Goal: Task Accomplishment & Management: Manage account settings

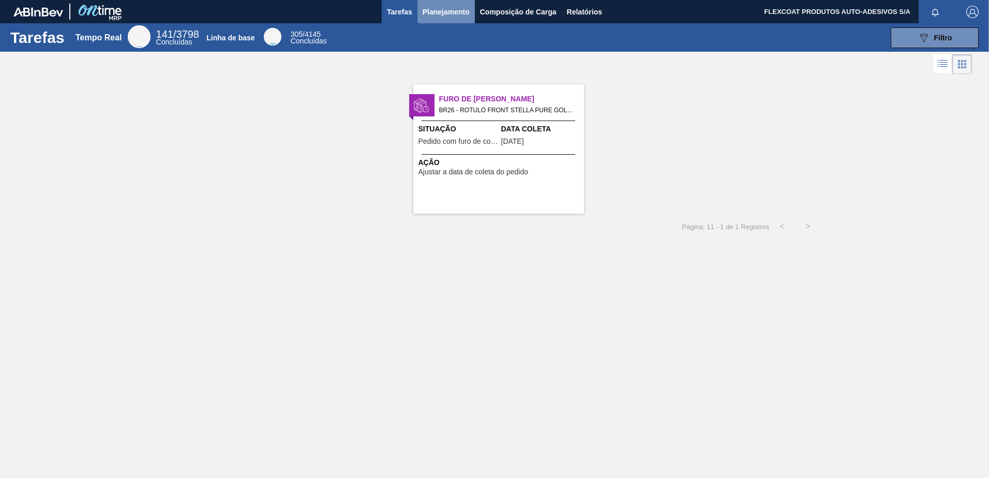
click at [433, 13] on span "Planejamento" at bounding box center [445, 12] width 47 height 12
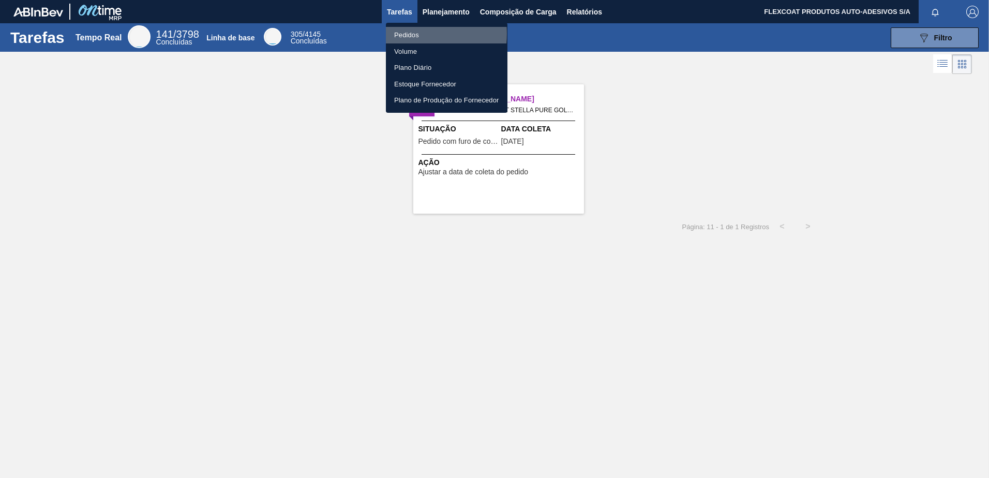
click at [404, 34] on li "Pedidos" at bounding box center [447, 35] width 122 height 17
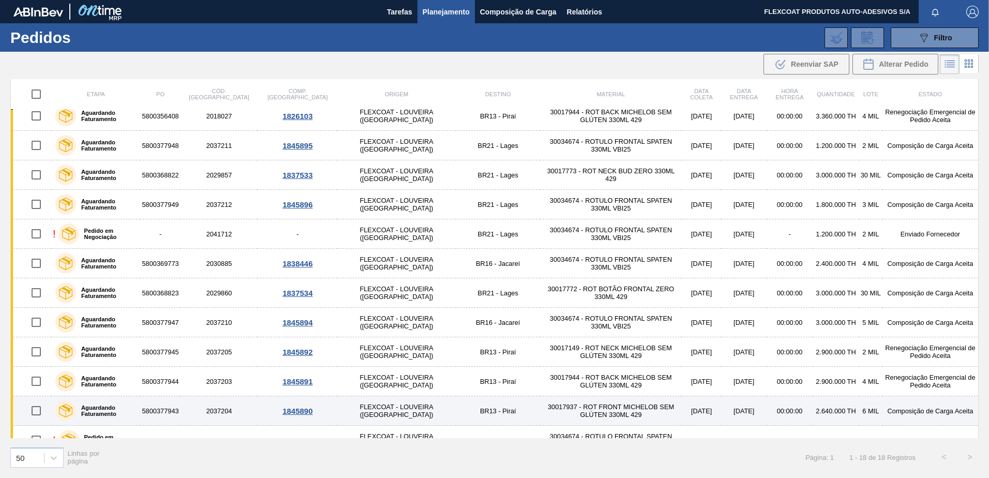
scroll to position [203, 0]
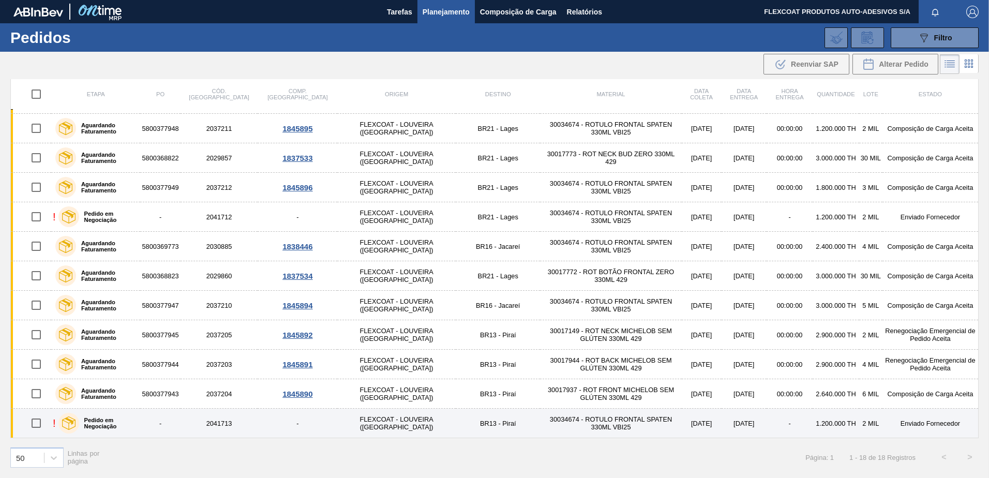
click at [122, 422] on label "Pedido em Negociação" at bounding box center [107, 423] width 57 height 12
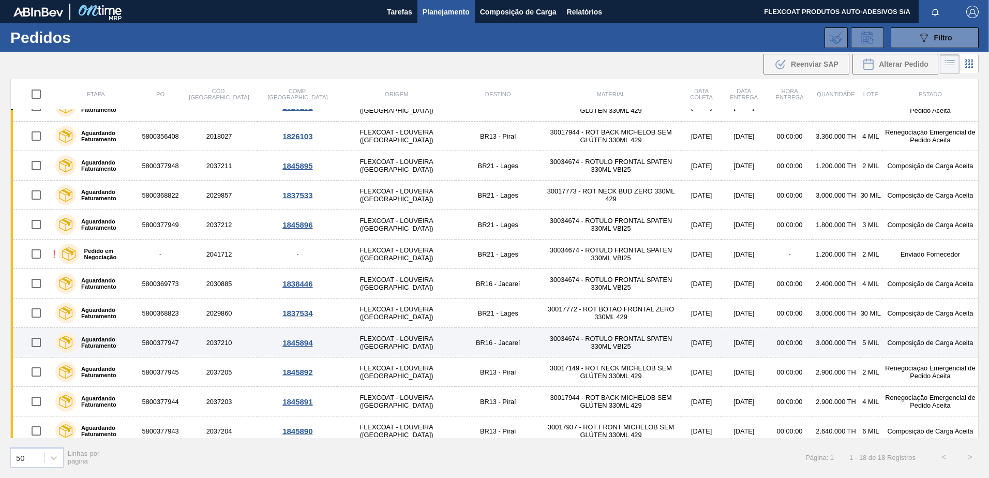
scroll to position [203, 0]
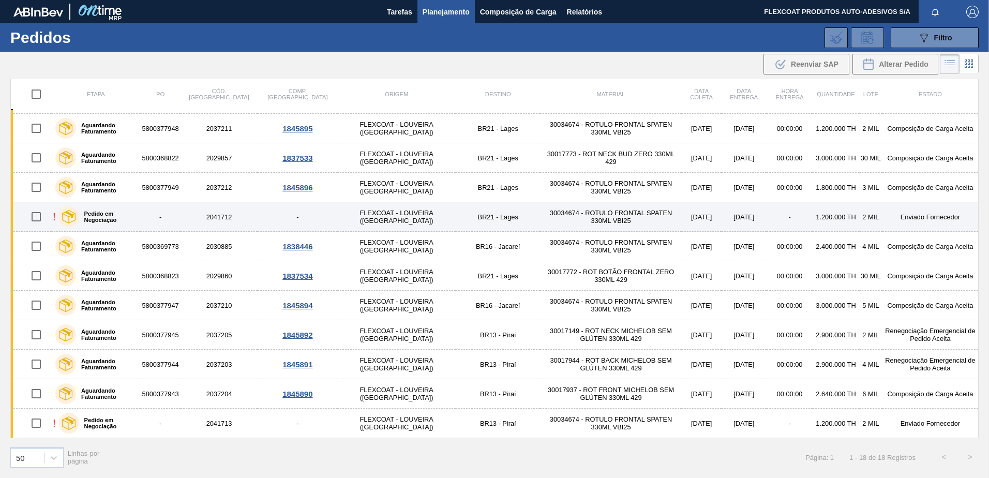
click at [125, 213] on div "Pedido em Negociação" at bounding box center [97, 217] width 83 height 26
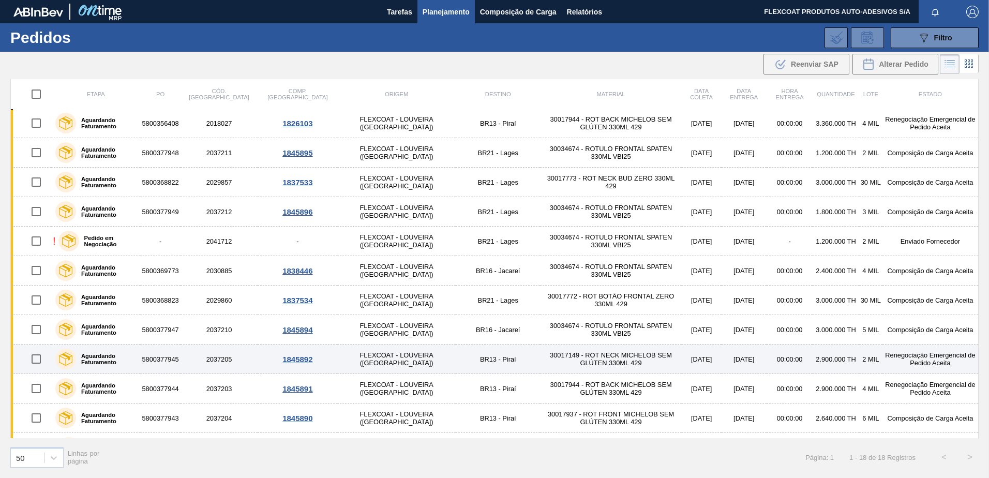
scroll to position [203, 0]
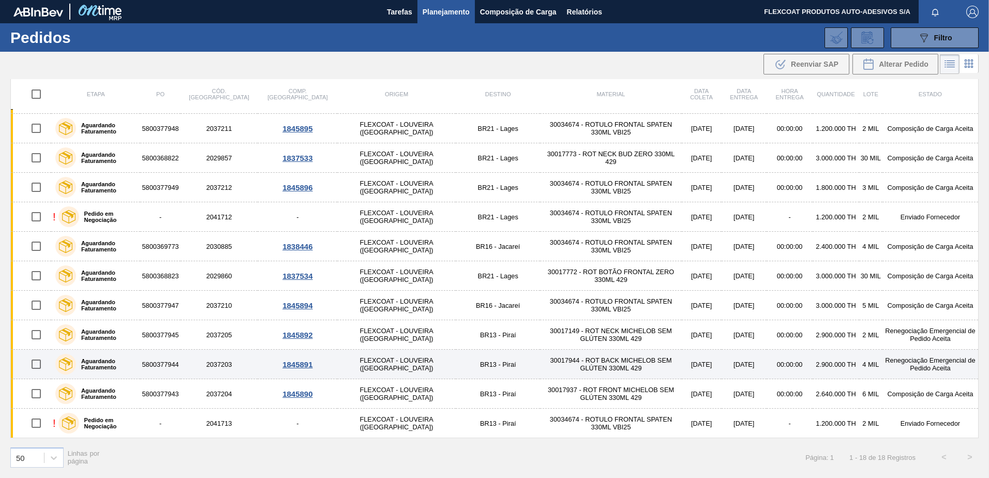
click at [176, 361] on td "5800377944" at bounding box center [160, 364] width 40 height 29
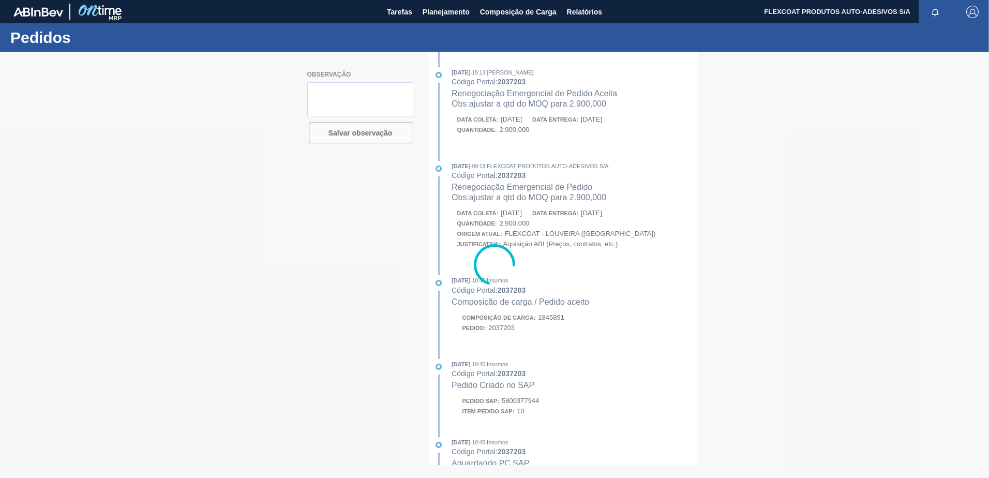
type textarea "Quantidade abaixo do MOQ - por favor ajustar para 2.900."
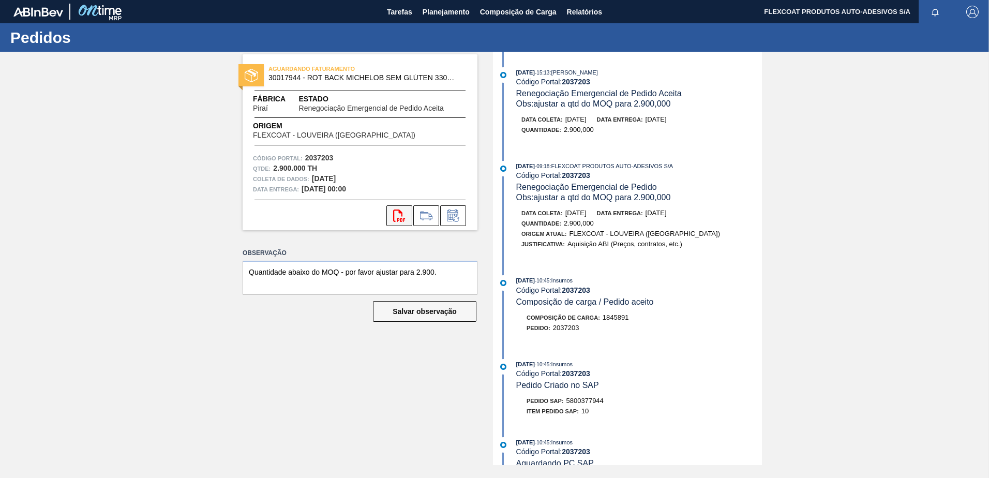
click at [400, 215] on icon "svg{fill:#ff0000}" at bounding box center [399, 215] width 12 height 12
click at [433, 14] on span "Planejamento" at bounding box center [445, 12] width 47 height 12
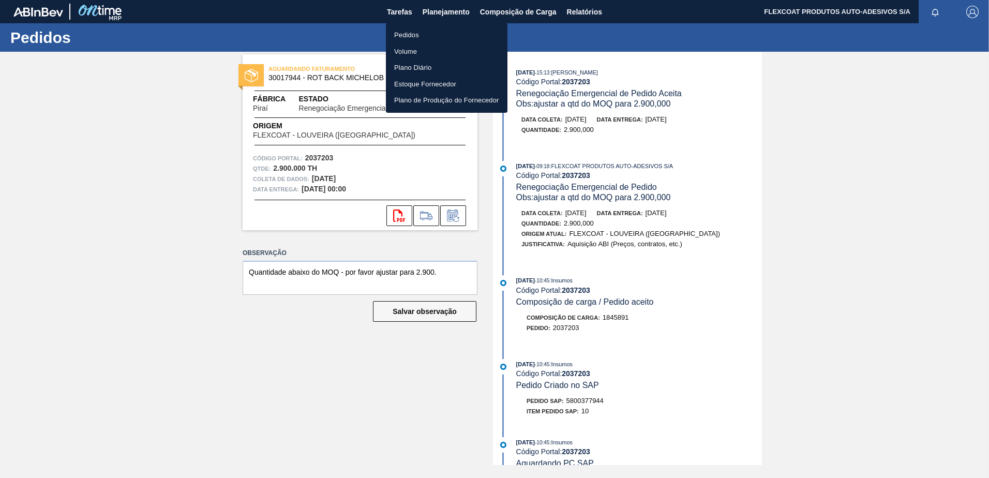
click at [407, 32] on li "Pedidos" at bounding box center [447, 35] width 122 height 17
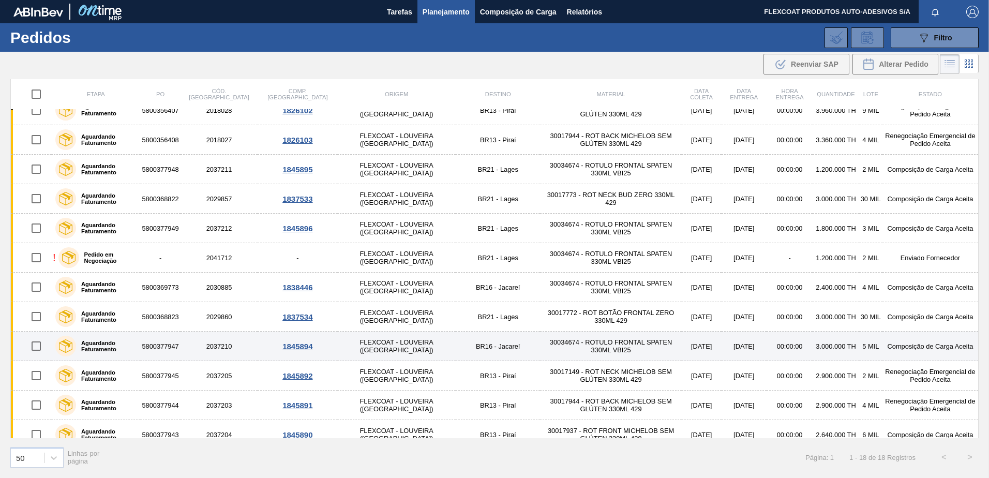
scroll to position [203, 0]
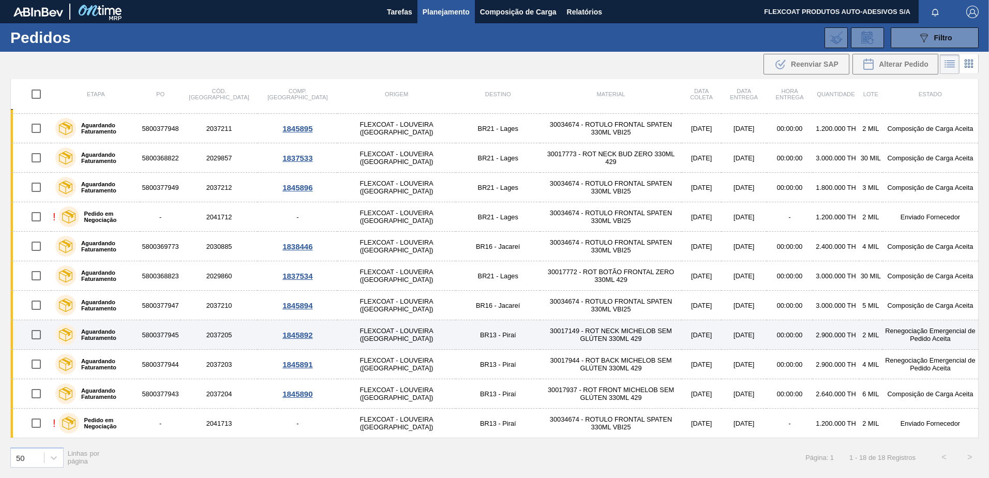
click at [167, 330] on td "5800377945" at bounding box center [160, 334] width 40 height 29
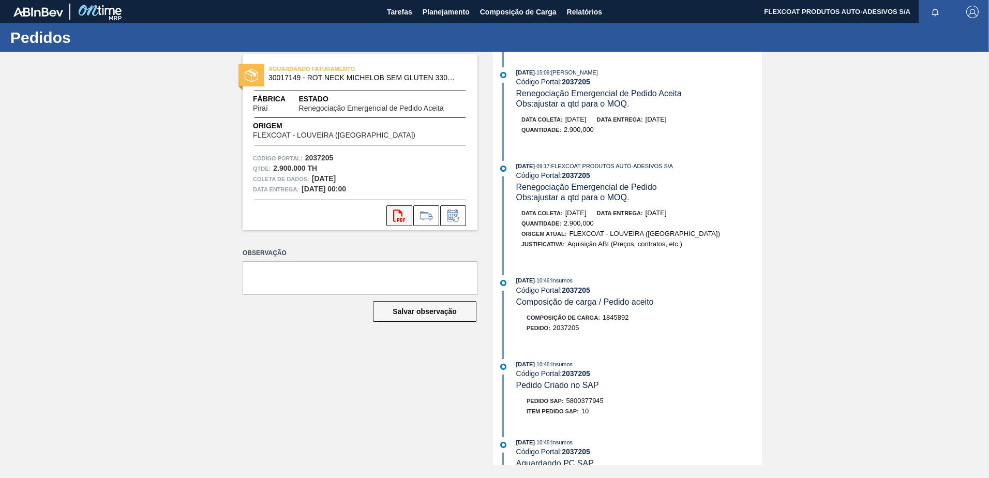
click at [398, 213] on icon "svg{fill:#ff0000}" at bounding box center [399, 215] width 12 height 12
click at [437, 13] on span "Planejamento" at bounding box center [445, 12] width 47 height 12
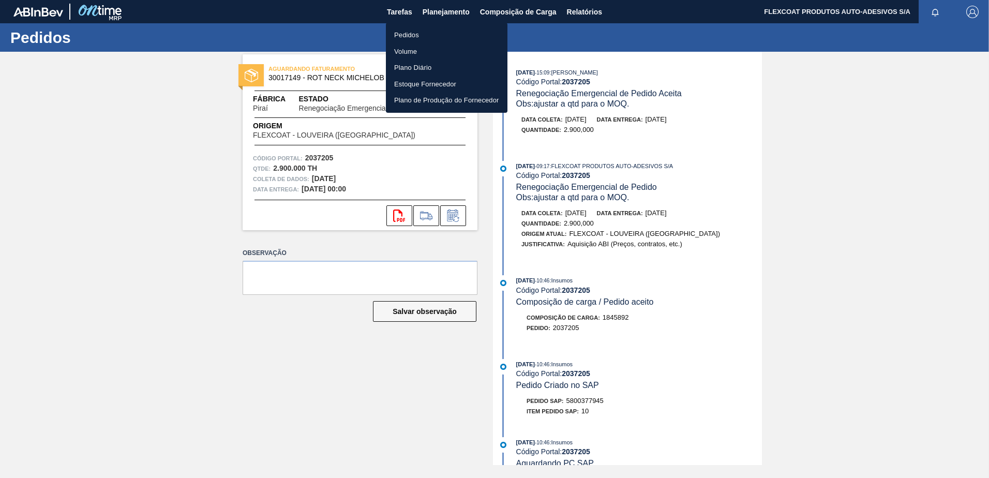
click at [412, 53] on li "Volume" at bounding box center [447, 51] width 122 height 17
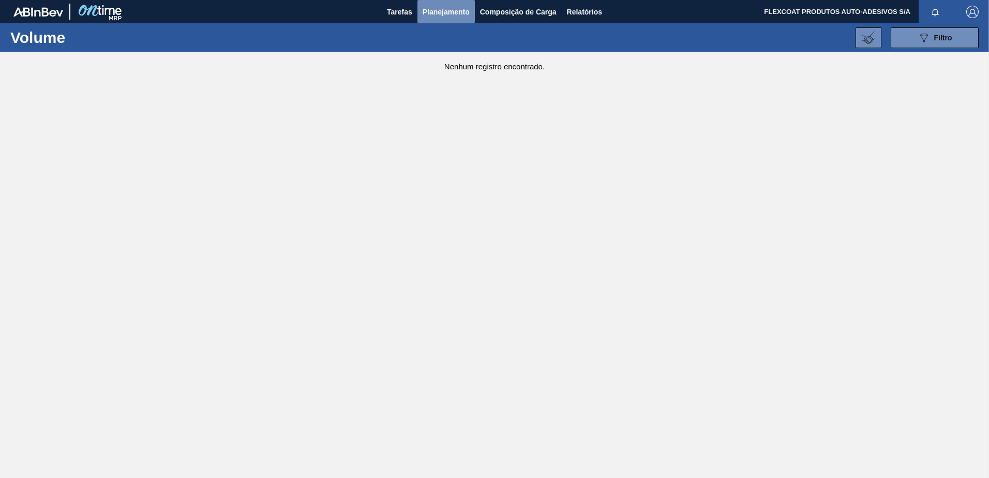
click at [429, 10] on span "Planejamento" at bounding box center [445, 12] width 47 height 12
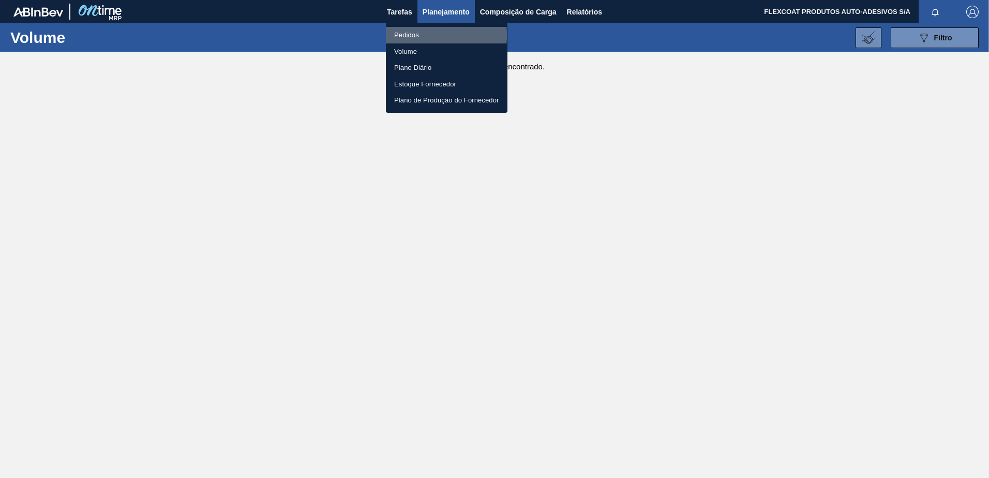
click at [408, 34] on li "Pedidos" at bounding box center [447, 35] width 122 height 17
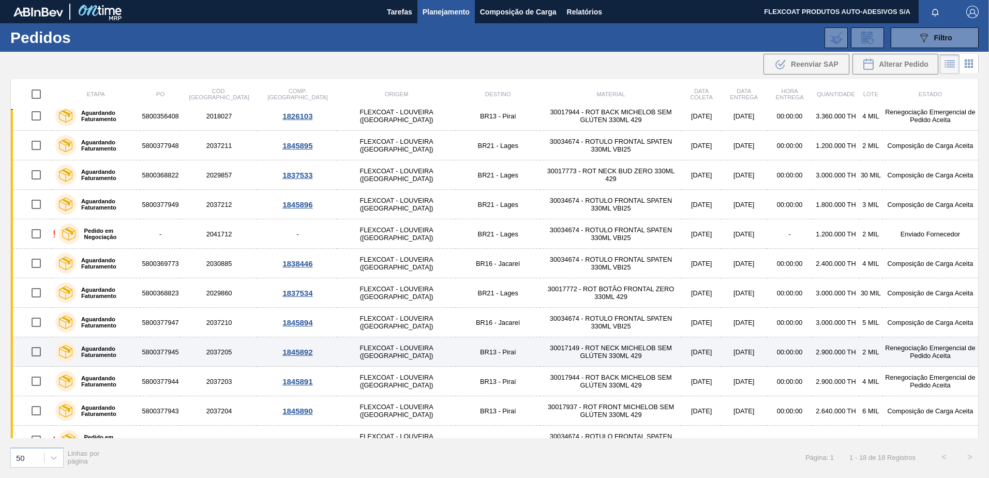
scroll to position [203, 0]
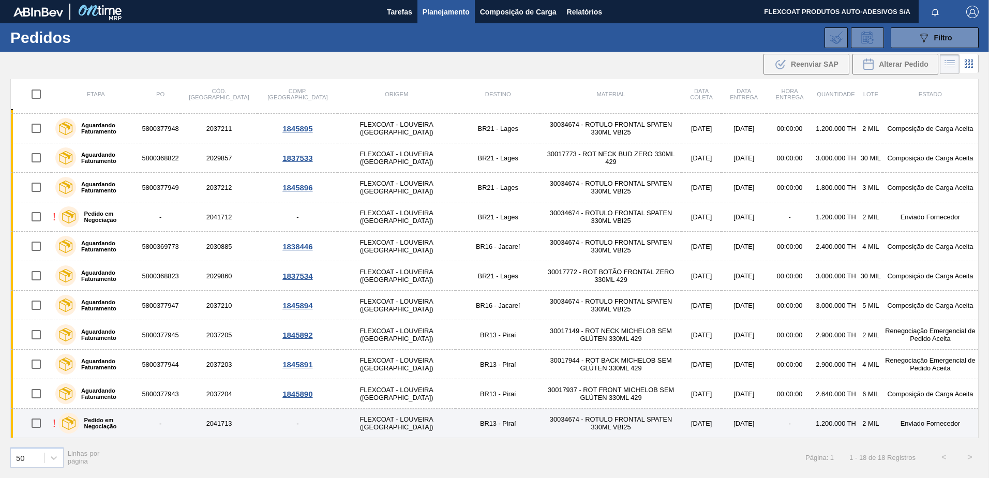
click at [115, 424] on label "Pedido em Negociação" at bounding box center [107, 423] width 57 height 12
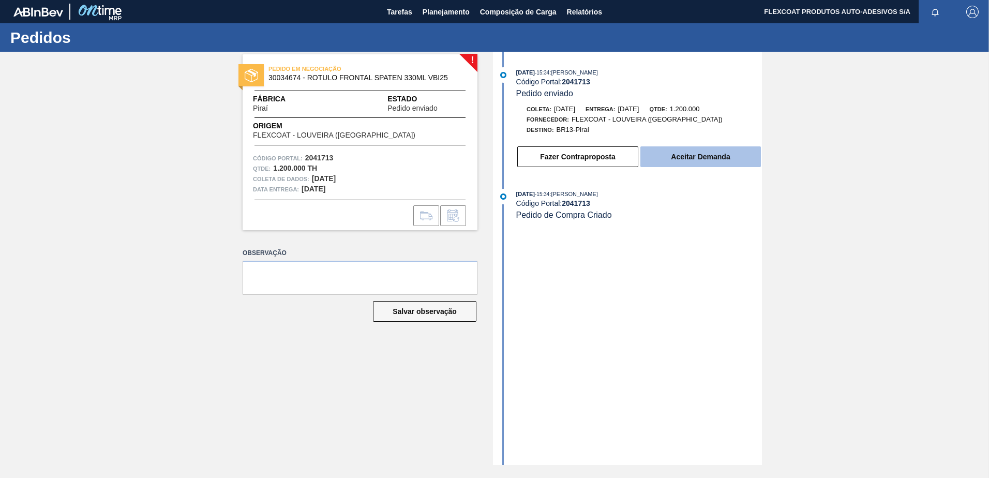
click at [686, 153] on button "Aceitar Demanda" at bounding box center [700, 156] width 120 height 21
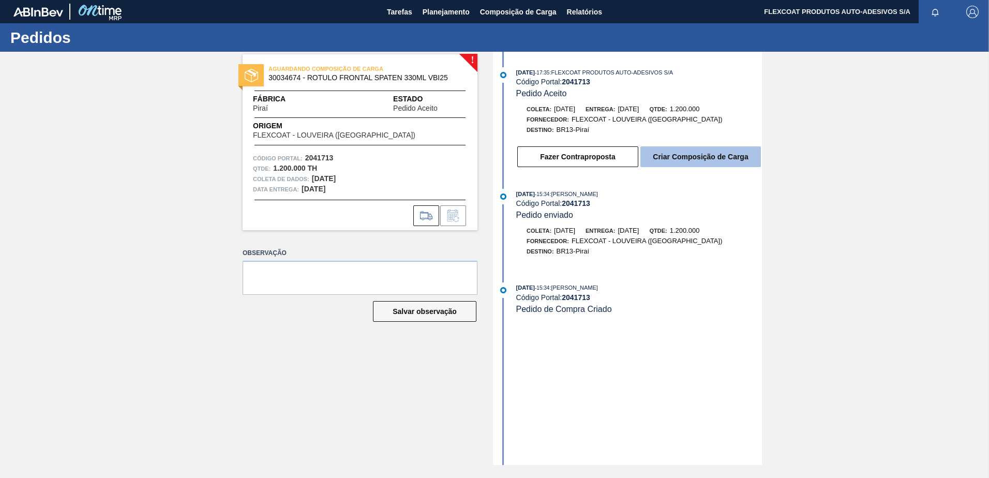
click at [726, 160] on button "Criar Composição de Carga" at bounding box center [700, 156] width 120 height 21
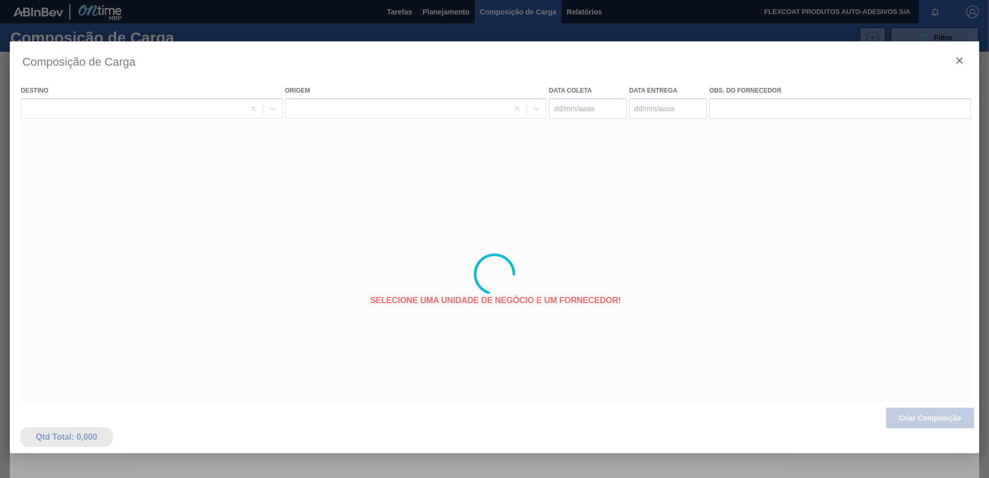
type coleta "07/11/2025"
type entrega "09/11/2025"
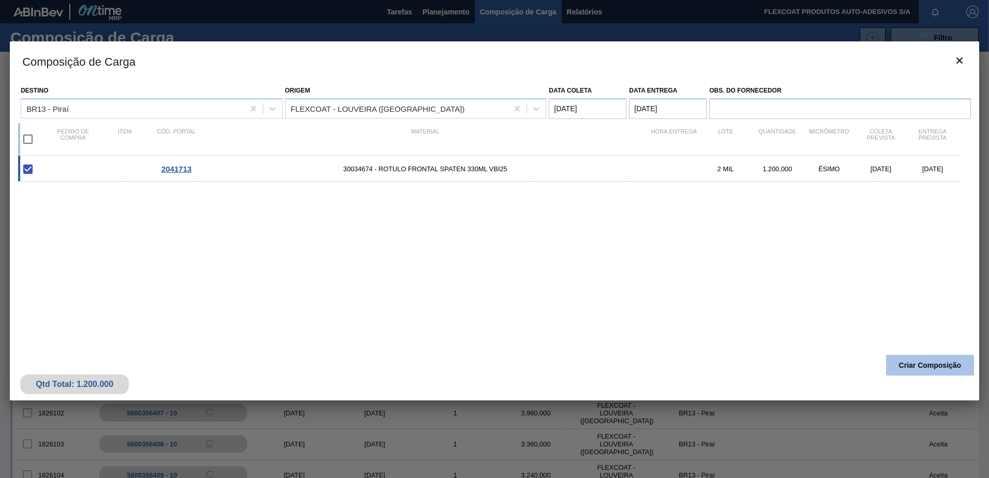
click at [915, 363] on button "Criar Composição" at bounding box center [930, 365] width 88 height 21
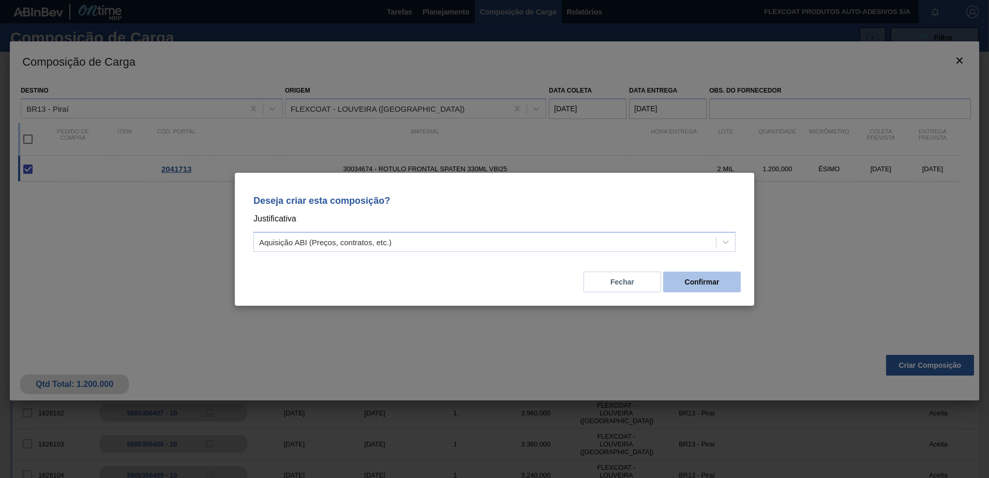
click at [686, 278] on button "Confirmar" at bounding box center [702, 281] width 78 height 21
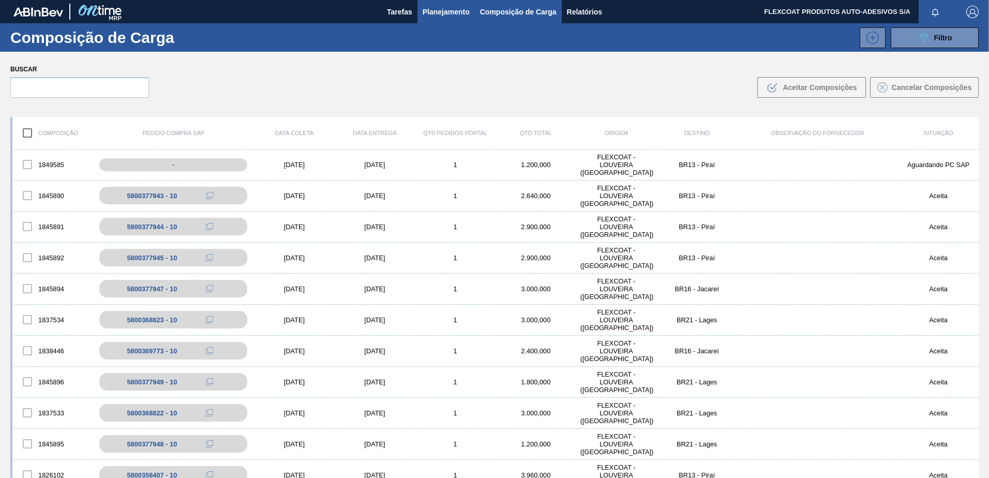
click at [449, 13] on span "Planejamento" at bounding box center [445, 12] width 47 height 12
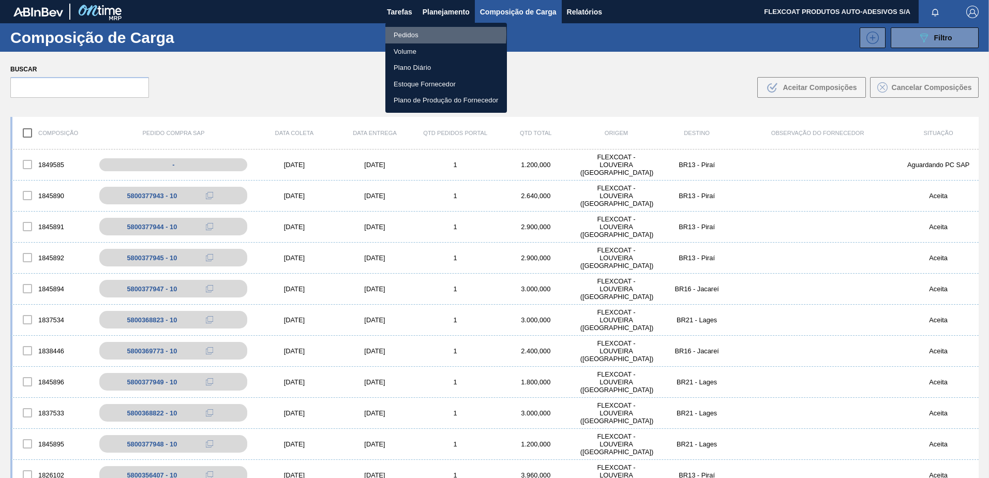
click at [406, 34] on li "Pedidos" at bounding box center [446, 35] width 122 height 17
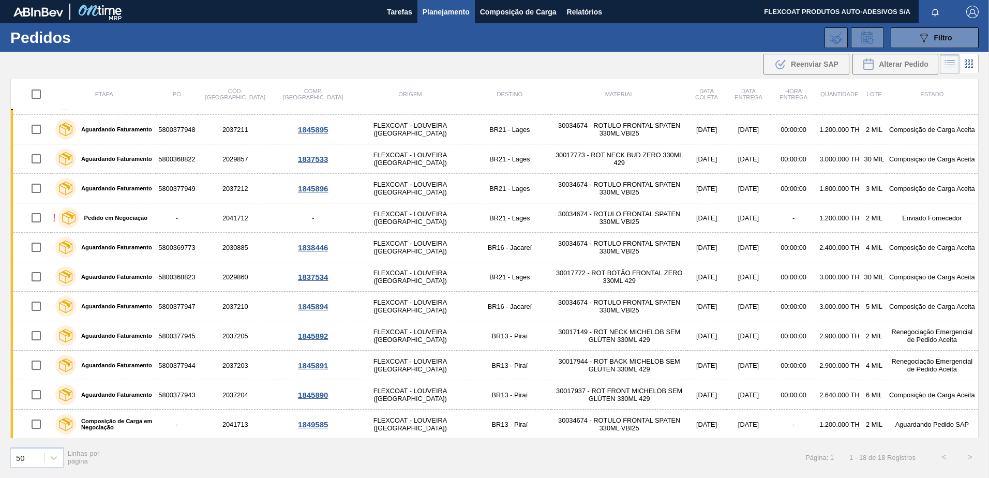
scroll to position [203, 0]
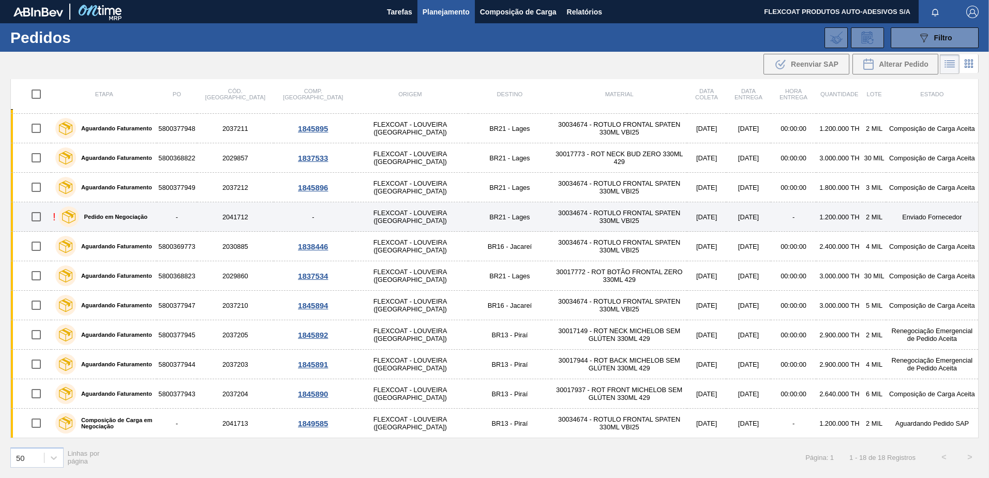
click at [118, 214] on label "Pedido em Negociação" at bounding box center [113, 217] width 68 height 6
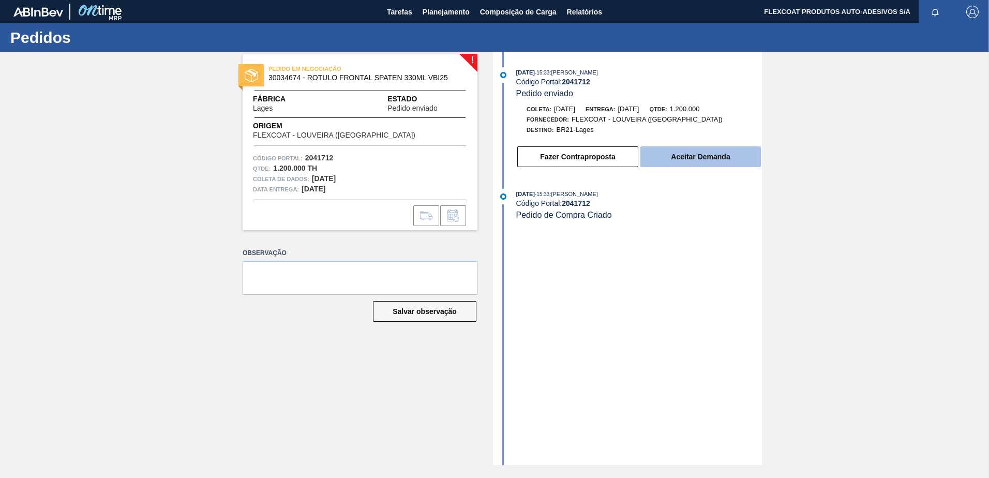
click at [699, 155] on button "Aceitar Demanda" at bounding box center [700, 156] width 120 height 21
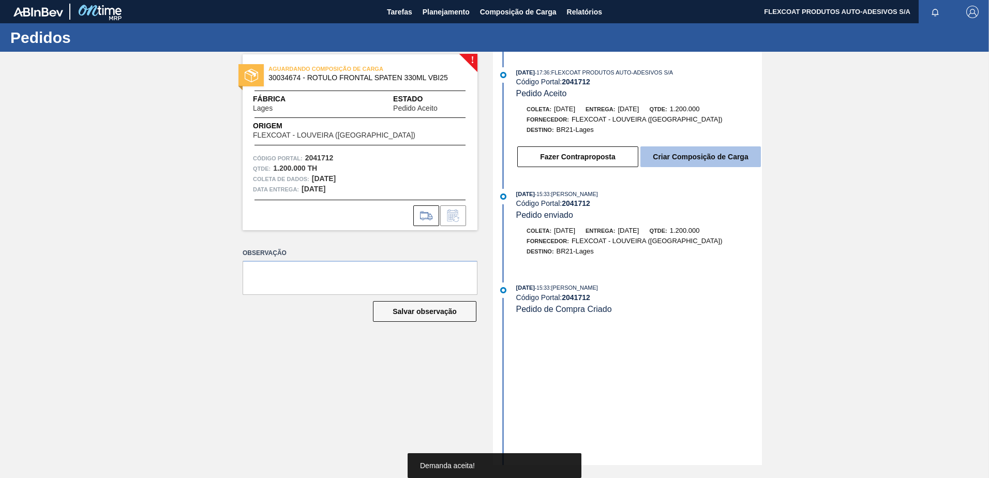
click at [690, 153] on button "Criar Composição de Carga" at bounding box center [700, 156] width 120 height 21
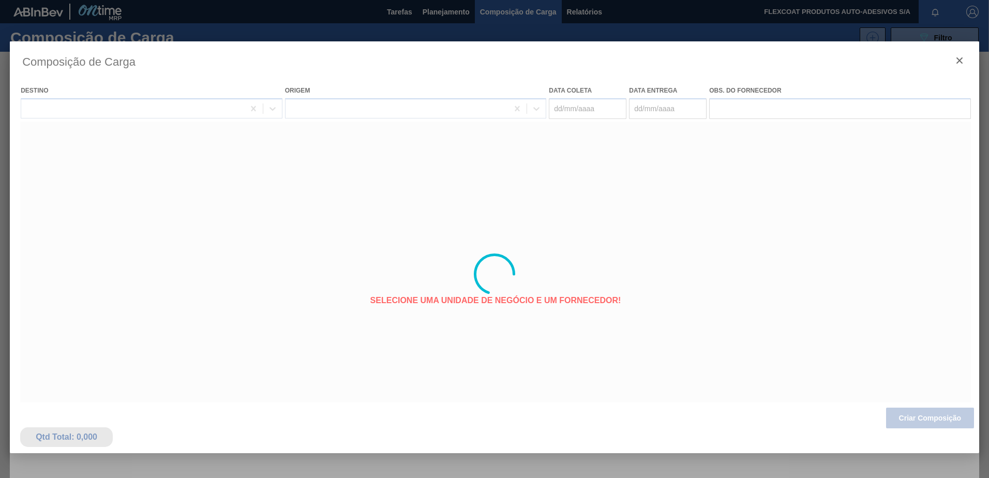
type coleta "17/10/2025"
type entrega "20/10/2025"
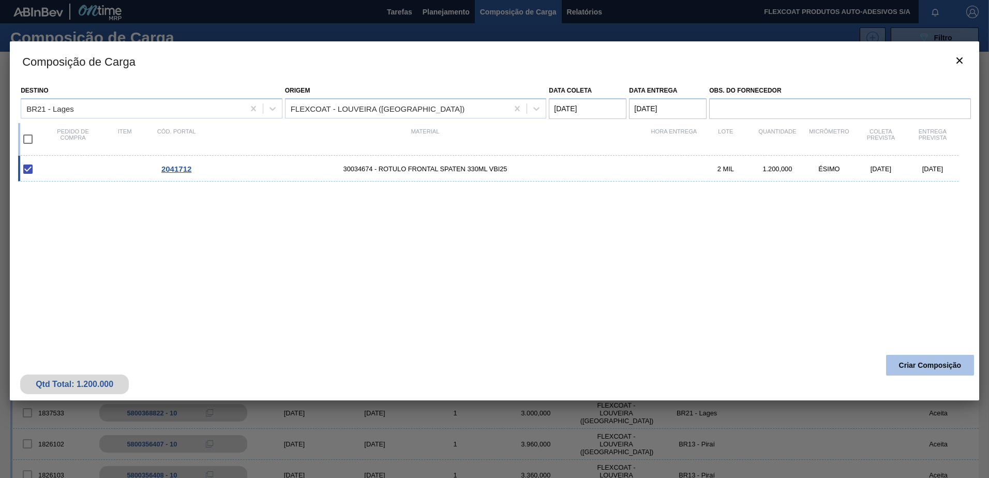
click at [927, 365] on button "Criar Composição" at bounding box center [930, 365] width 88 height 21
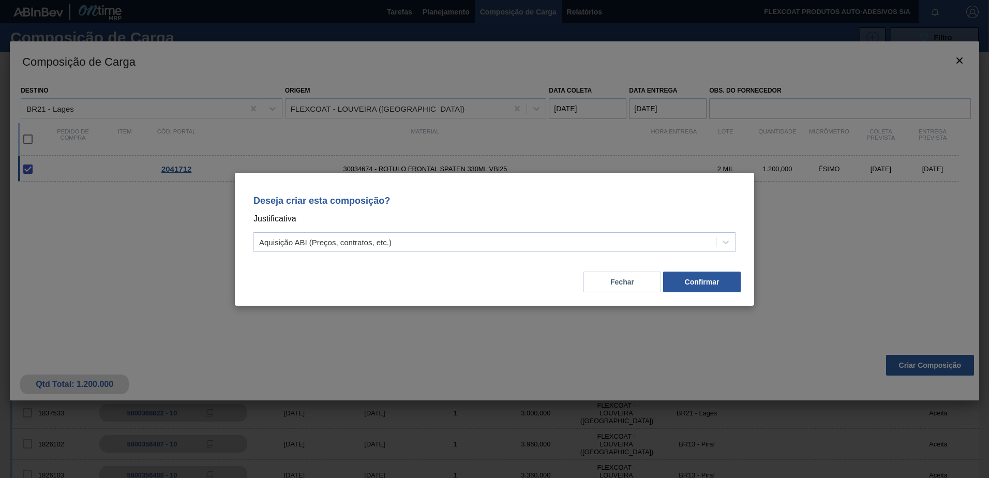
click at [409, 230] on div "Deseja criar esta composição? Justificativa Aquisição ABI (Preços, contratos, e…" at bounding box center [494, 221] width 494 height 73
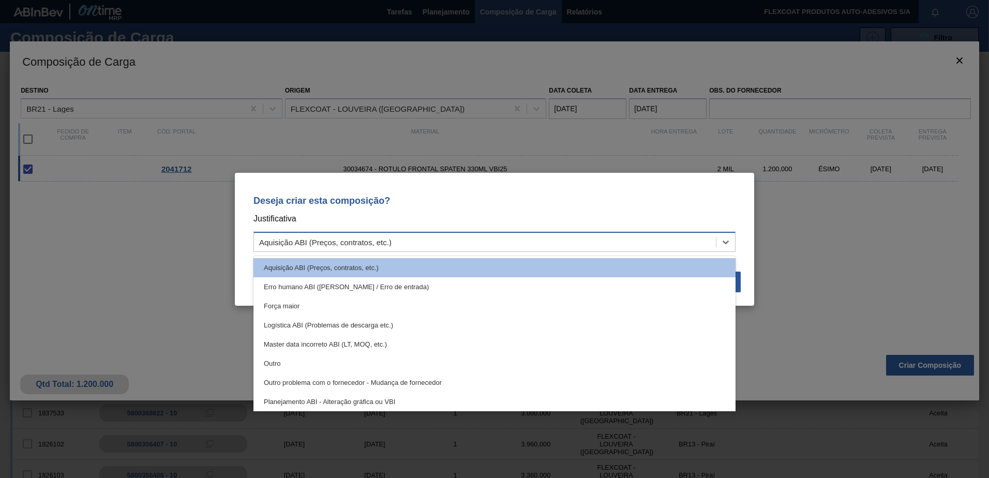
click at [404, 237] on div "Aquisição ABI (Preços, contratos, etc.)" at bounding box center [485, 241] width 462 height 15
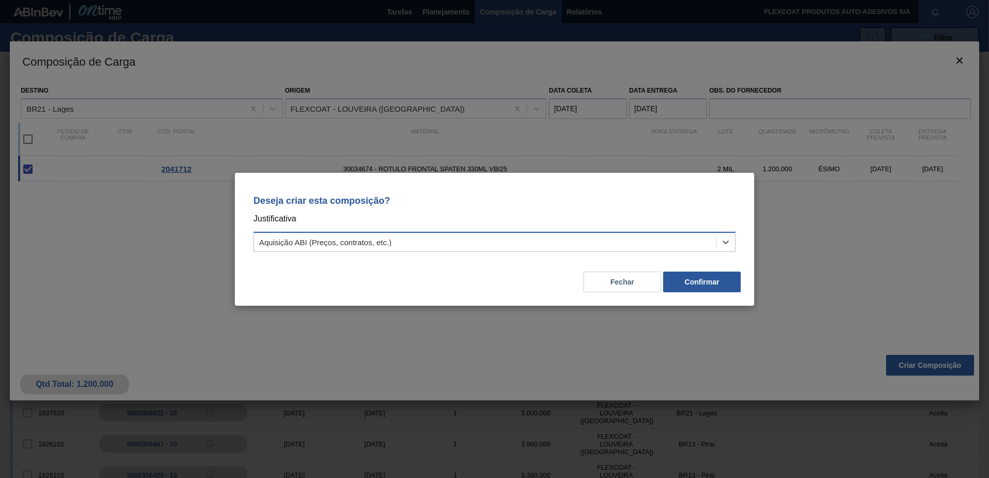
click at [404, 237] on div "Aquisição ABI (Preços, contratos, etc.)" at bounding box center [485, 241] width 462 height 15
click at [714, 280] on button "Confirmar" at bounding box center [702, 281] width 78 height 21
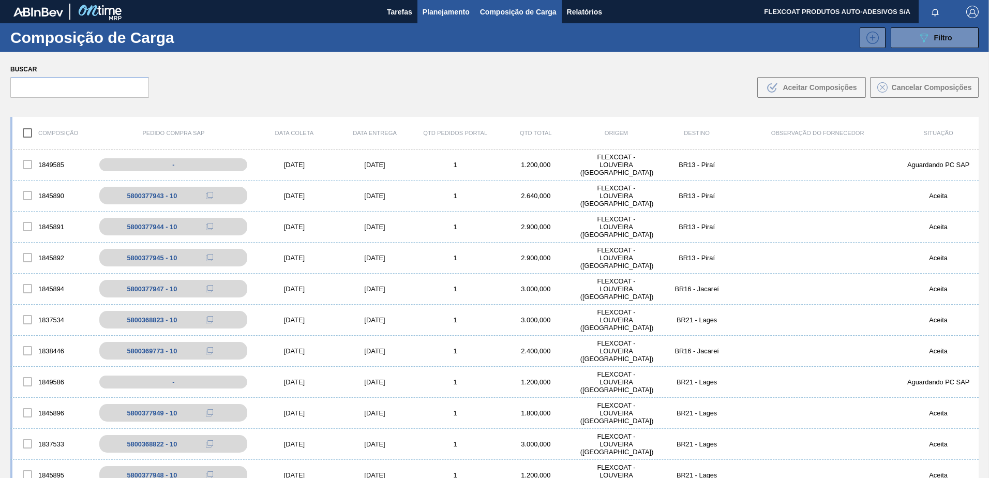
click at [450, 8] on span "Planejamento" at bounding box center [445, 12] width 47 height 12
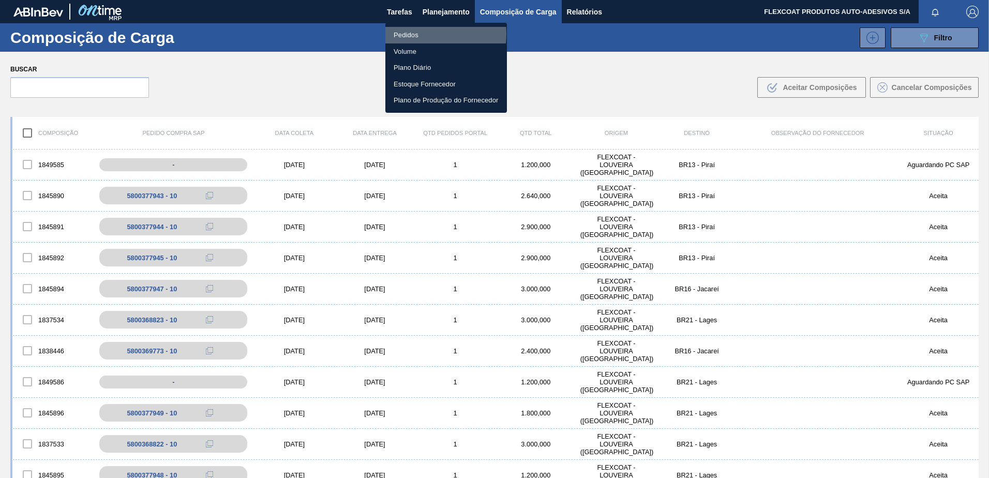
click at [408, 33] on li "Pedidos" at bounding box center [446, 35] width 122 height 17
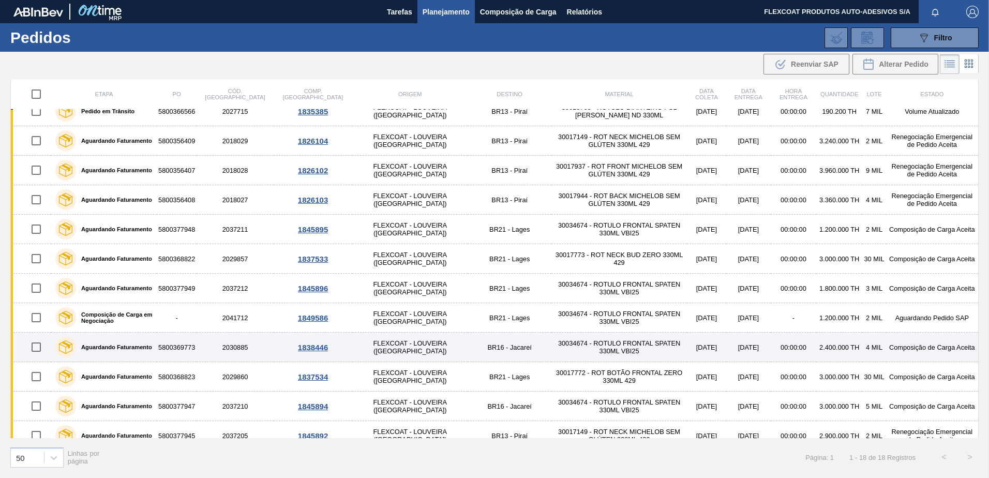
scroll to position [203, 0]
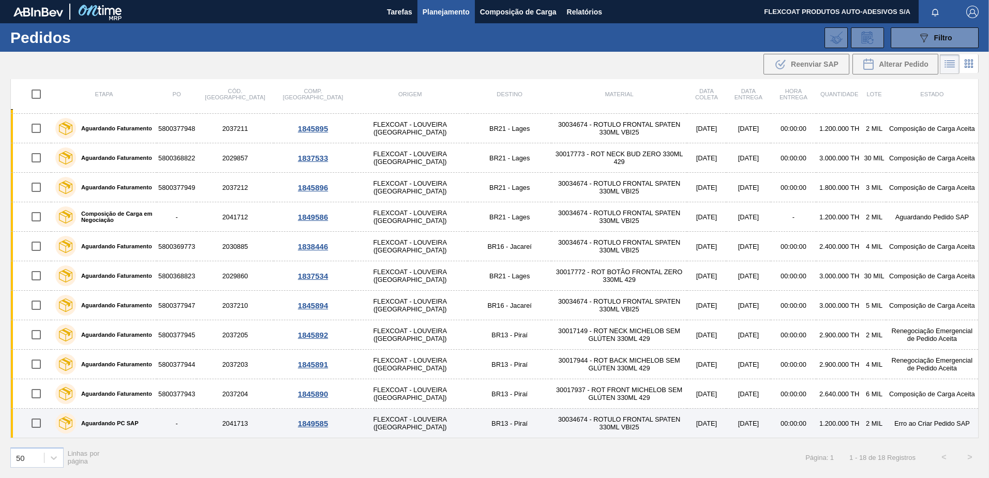
click at [283, 422] on div "1849585" at bounding box center [312, 423] width 75 height 9
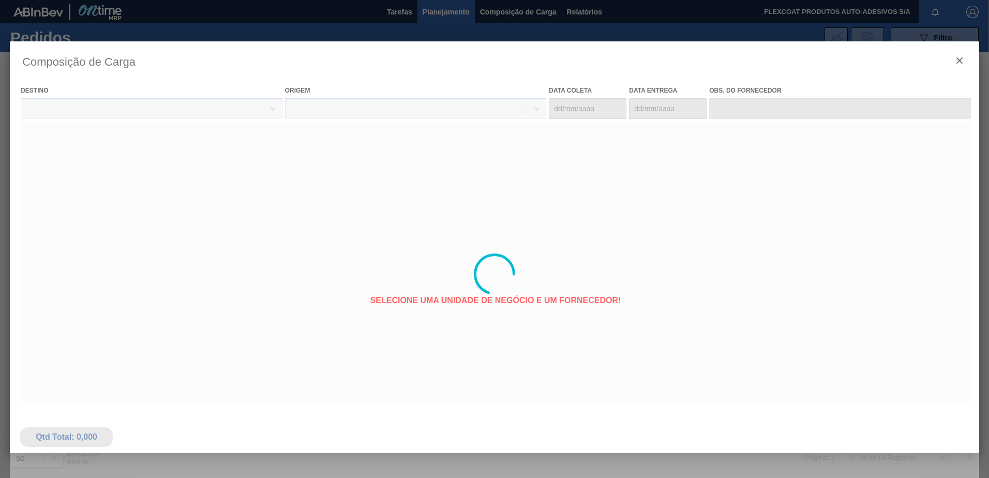
type coleta "07/11/2025"
type entrega "09/11/2025"
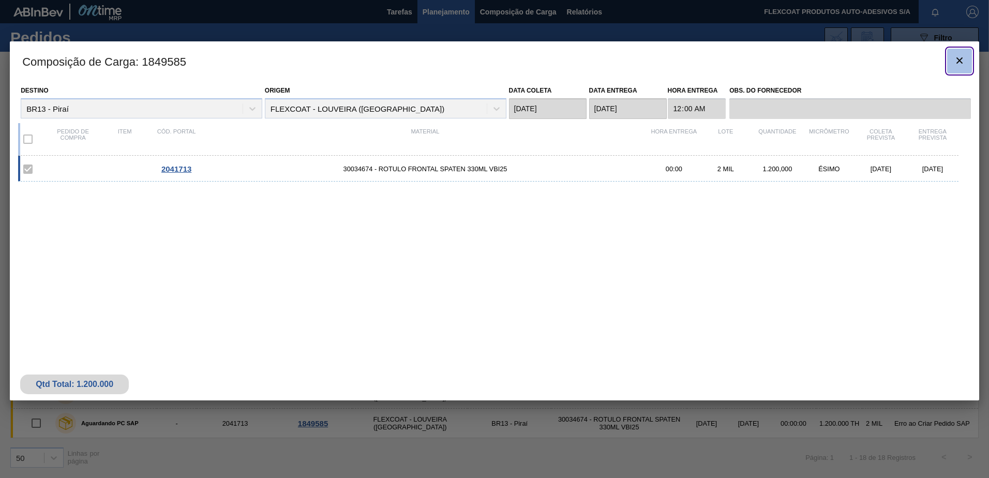
click at [960, 57] on icon "botão de ícone" at bounding box center [959, 60] width 12 height 12
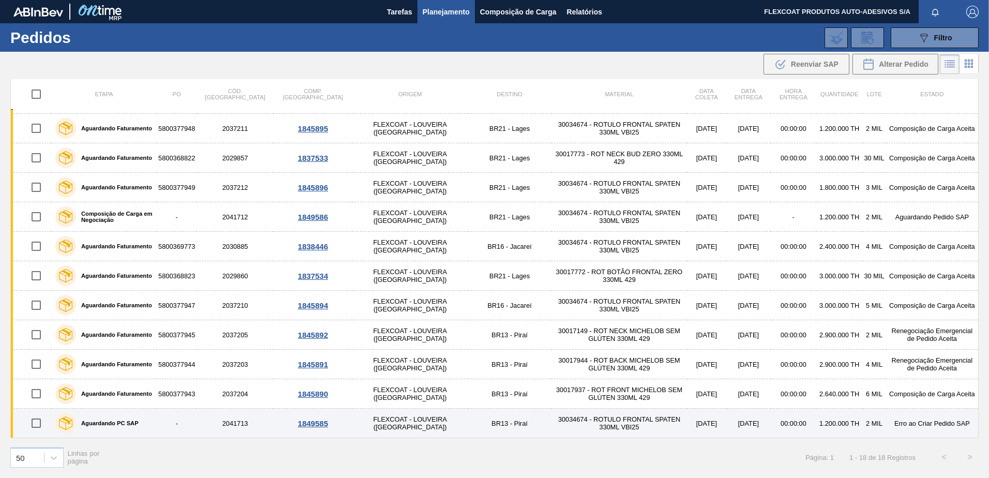
click at [104, 421] on label "Aguardando PC SAP" at bounding box center [107, 423] width 63 height 6
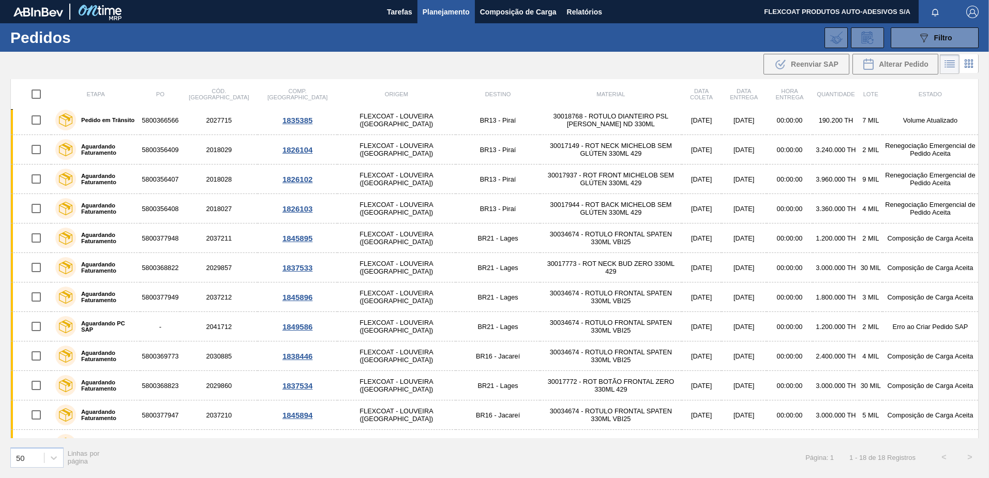
scroll to position [203, 0]
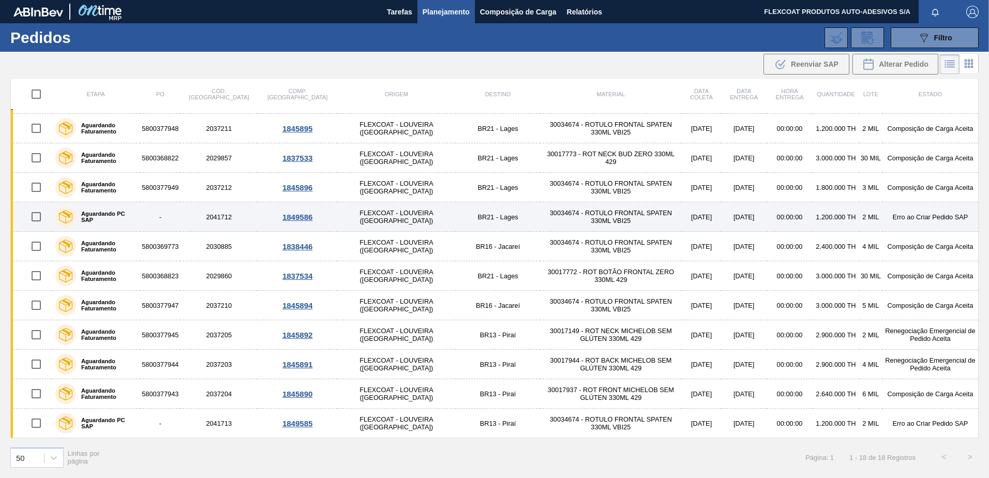
click at [122, 216] on label "Aguardando PC SAP" at bounding box center [106, 216] width 60 height 12
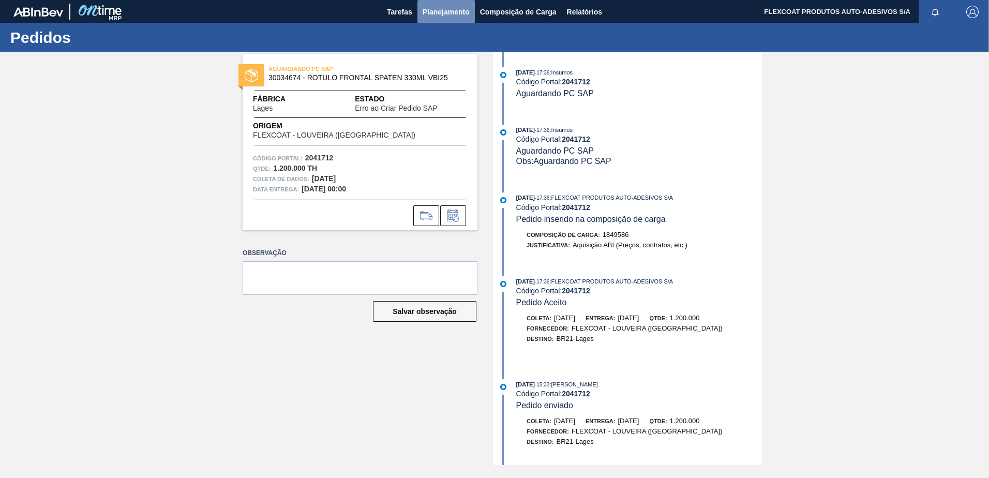
click at [435, 7] on span "Planejamento" at bounding box center [445, 12] width 47 height 12
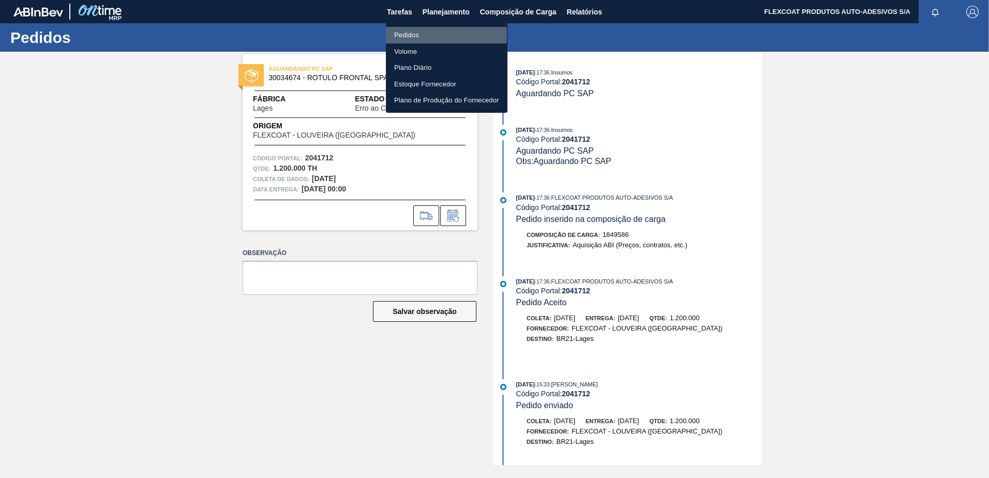
click at [405, 34] on li "Pedidos" at bounding box center [447, 35] width 122 height 17
